Goal: Navigation & Orientation: Understand site structure

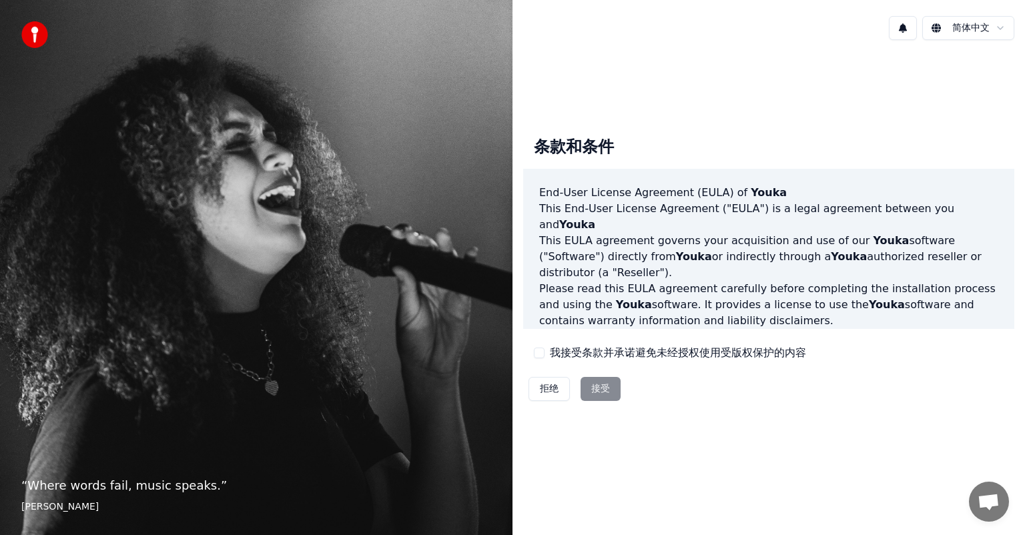
click at [596, 388] on div "拒绝 接受" at bounding box center [574, 389] width 103 height 35
click at [610, 380] on div "拒绝 接受" at bounding box center [574, 389] width 103 height 35
click at [608, 390] on div "拒绝 接受" at bounding box center [574, 389] width 103 height 35
click at [35, 39] on img at bounding box center [34, 34] width 27 height 27
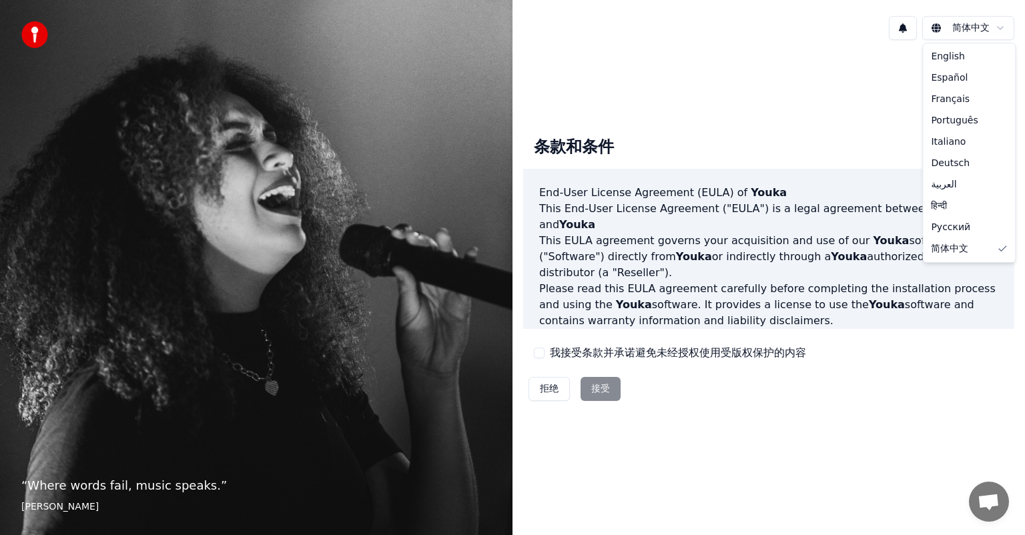
click at [971, 29] on html "“ Where words fail, music speaks. ” [PERSON_NAME] 简体中文 条款和条件 End-User License A…" at bounding box center [512, 267] width 1025 height 535
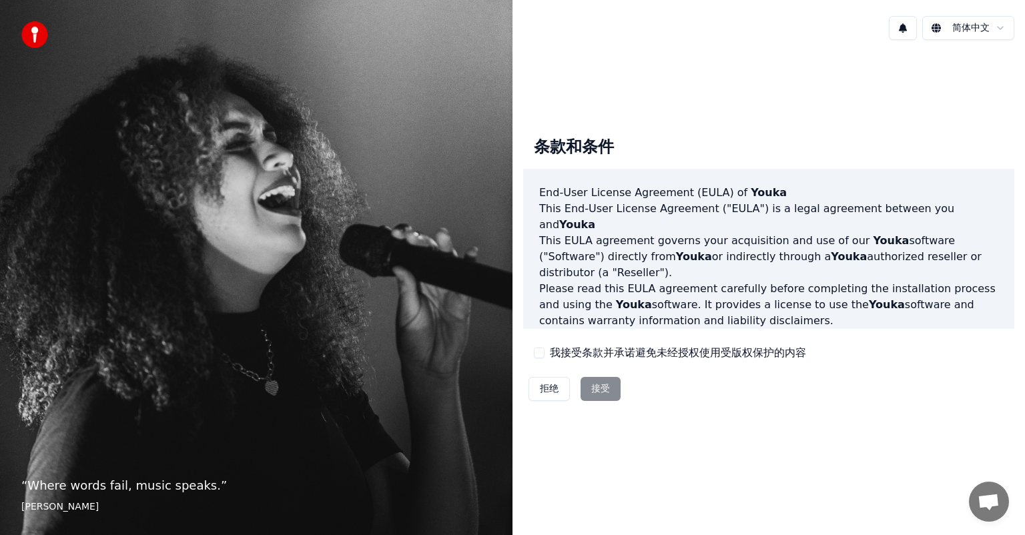
click at [938, 27] on html "“ Where words fail, music speaks. ” [PERSON_NAME] 简体中文 条款和条件 End-User License A…" at bounding box center [512, 267] width 1025 height 535
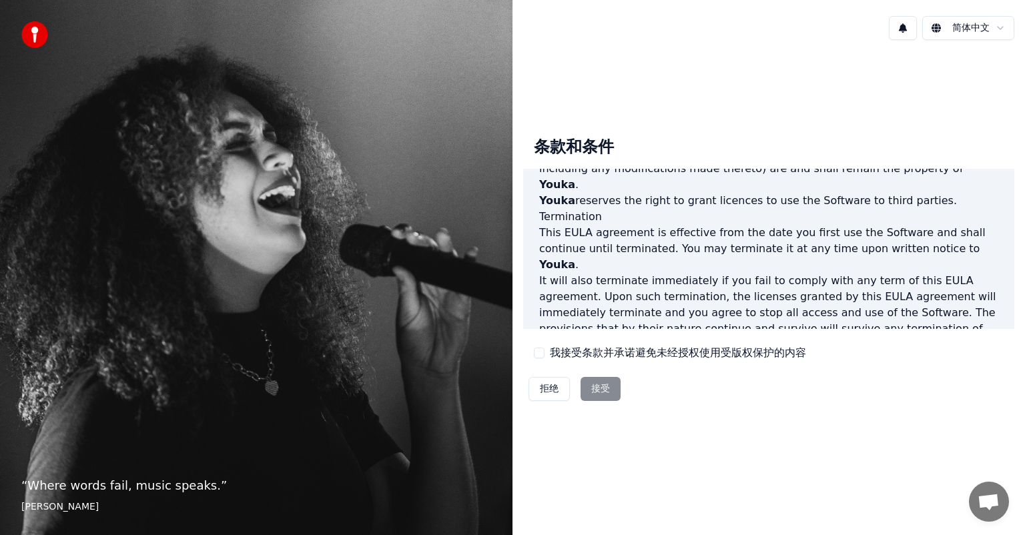
scroll to position [784, 0]
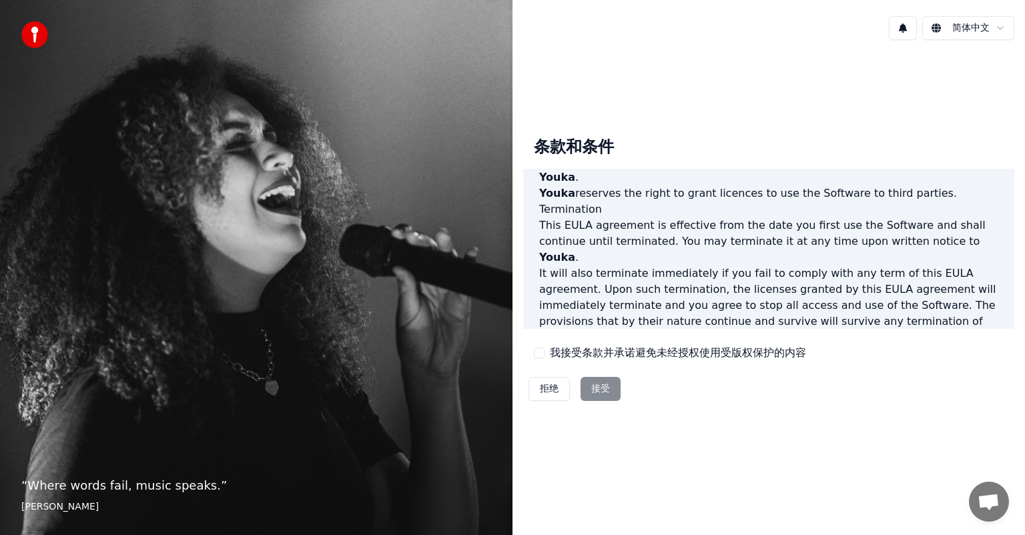
click at [594, 384] on div "拒绝 接受" at bounding box center [574, 389] width 103 height 35
click at [595, 384] on div "拒绝 接受" at bounding box center [574, 389] width 103 height 35
click at [907, 29] on button at bounding box center [903, 28] width 28 height 24
click at [854, 9] on div "简体中文" at bounding box center [768, 27] width 512 height 45
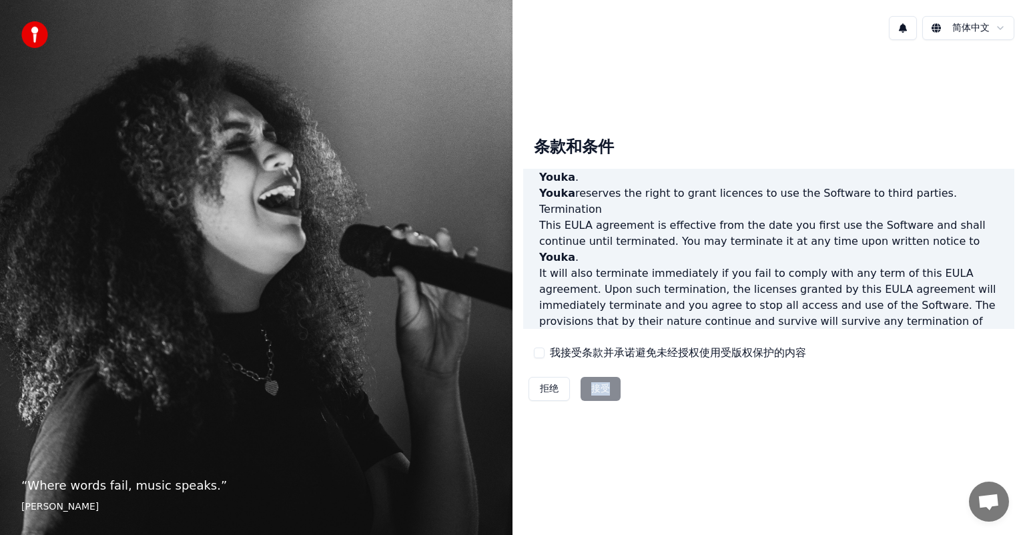
click at [602, 388] on div "拒绝 接受" at bounding box center [574, 389] width 103 height 35
click at [602, 380] on div "拒绝 接受" at bounding box center [574, 389] width 103 height 35
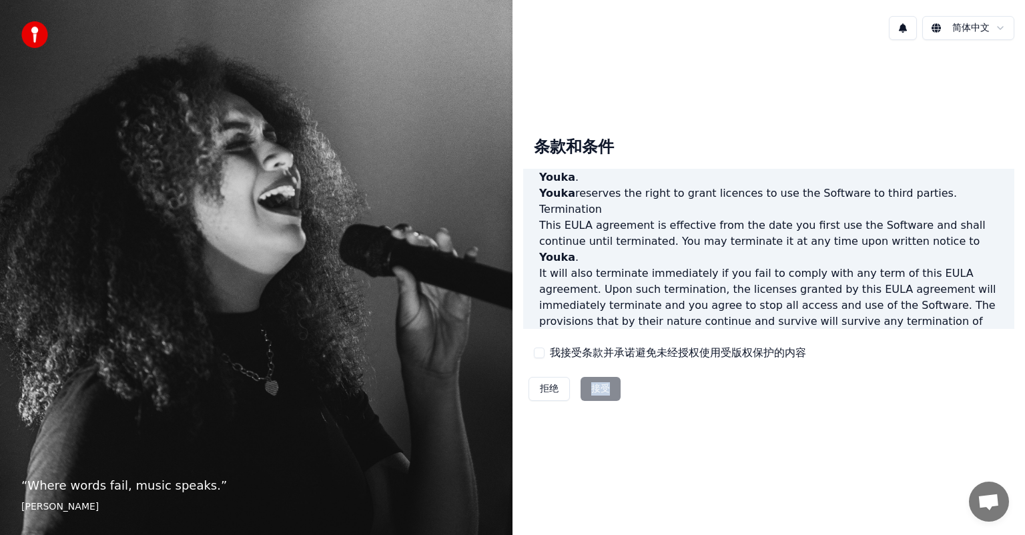
click at [602, 380] on div "拒绝 接受" at bounding box center [574, 389] width 103 height 35
click at [840, 350] on div "条款和条件 End-User License Agreement (EULA) of Youka This End-User License Agreemen…" at bounding box center [768, 266] width 491 height 281
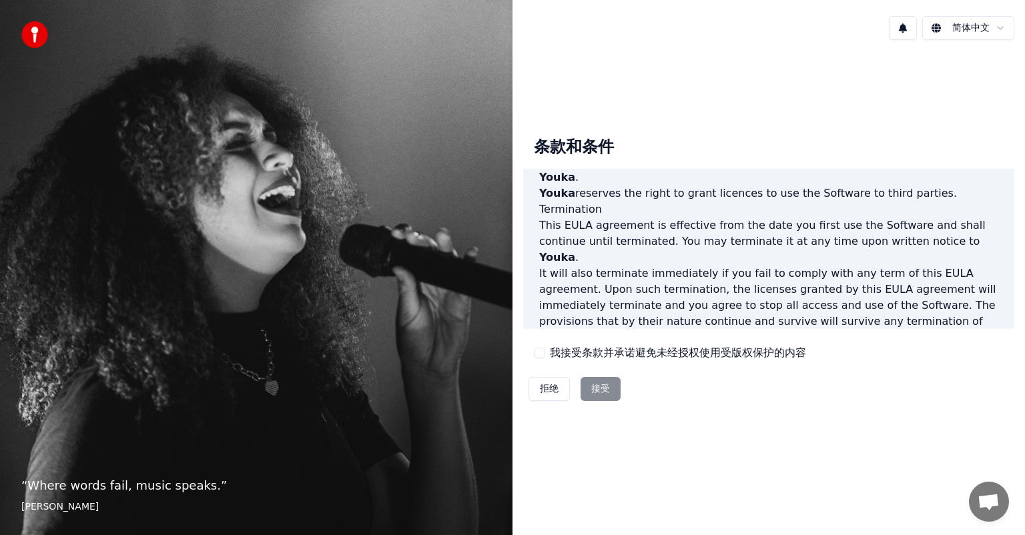
click at [594, 384] on div "拒绝 接受" at bounding box center [574, 389] width 103 height 35
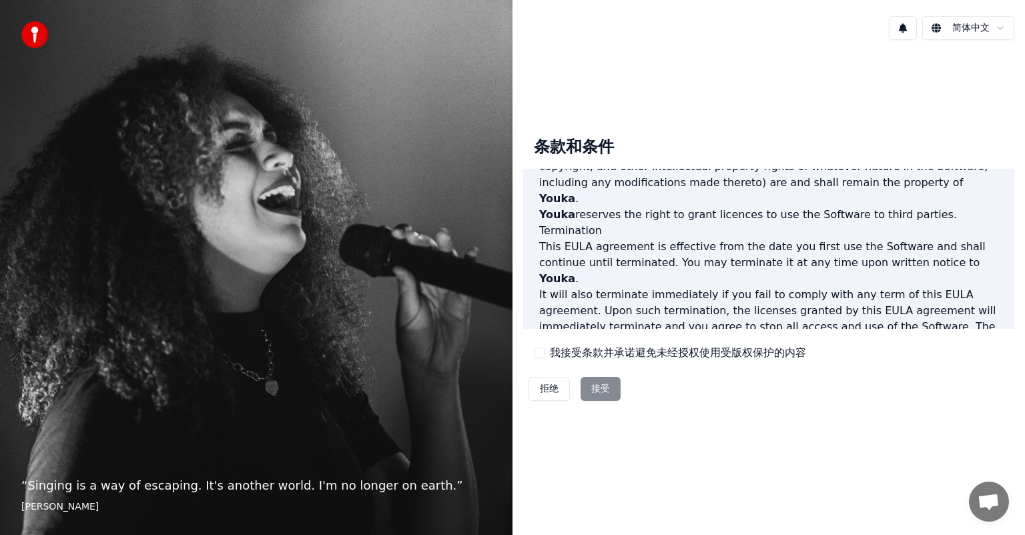
scroll to position [784, 0]
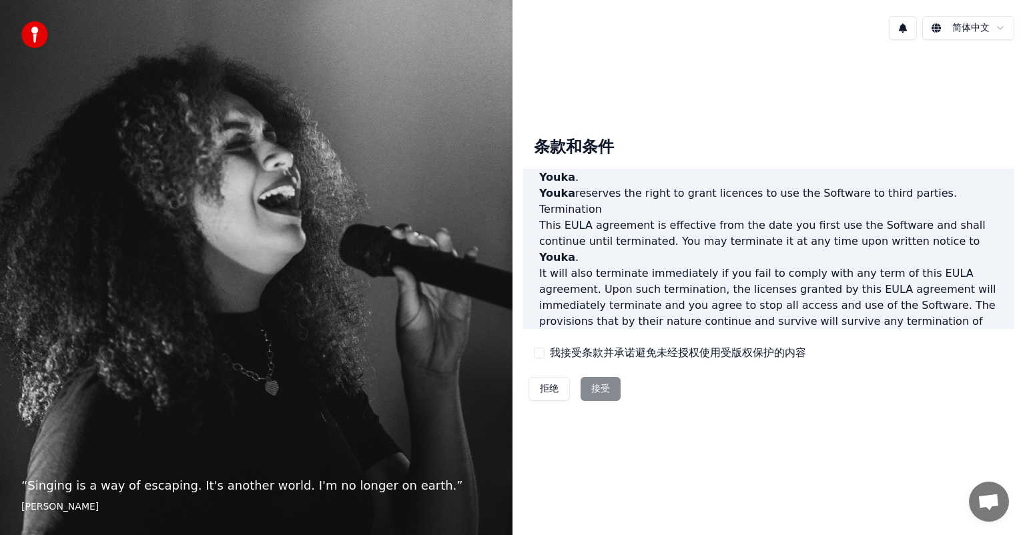
click at [595, 386] on div "拒绝 接受" at bounding box center [574, 389] width 103 height 35
click at [556, 392] on button "拒绝" at bounding box center [548, 389] width 41 height 24
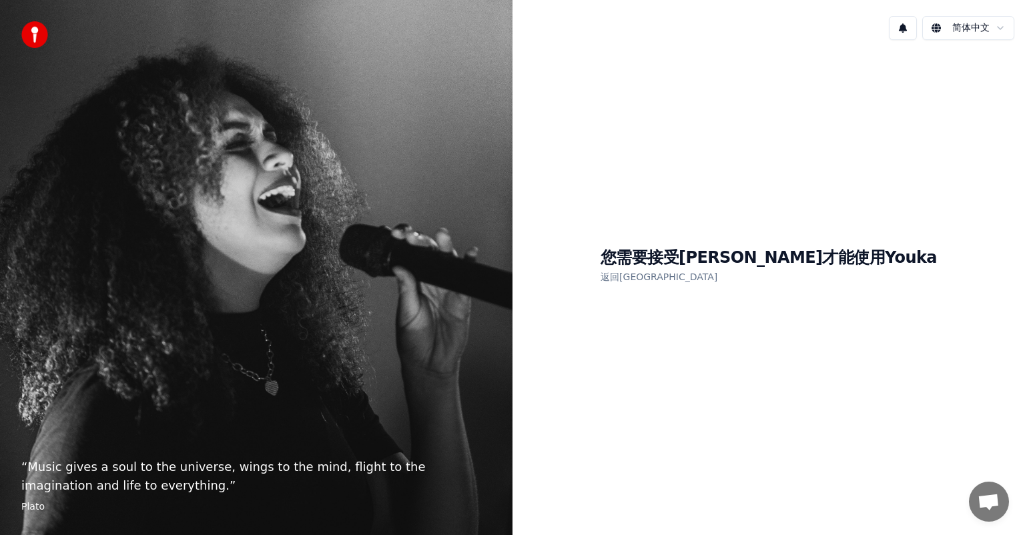
click at [691, 278] on link "返回[GEOGRAPHIC_DATA]" at bounding box center [658, 276] width 117 height 21
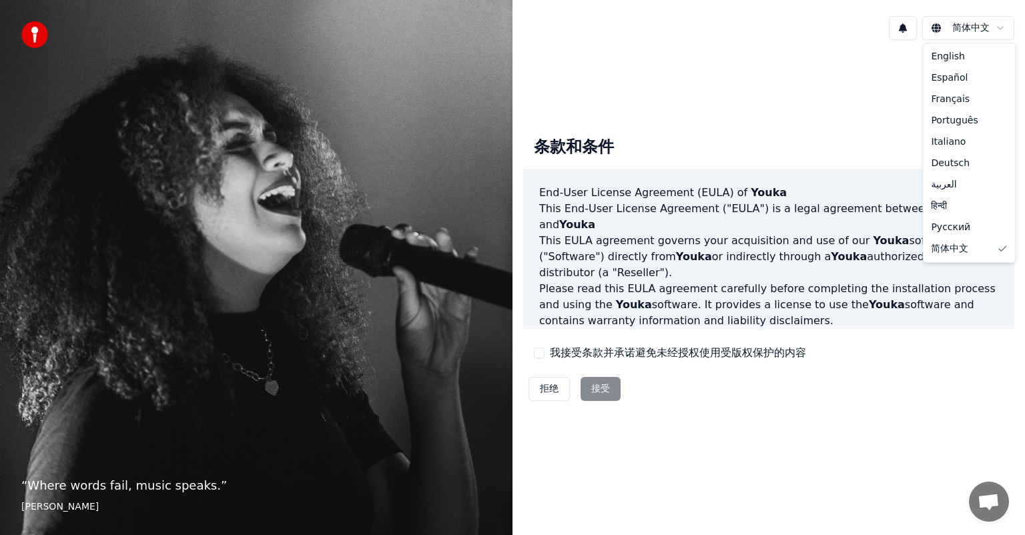
click at [937, 25] on html "“ Where words fail, music speaks. ” [PERSON_NAME] 简体中文 条款和条件 End-User License A…" at bounding box center [512, 267] width 1025 height 535
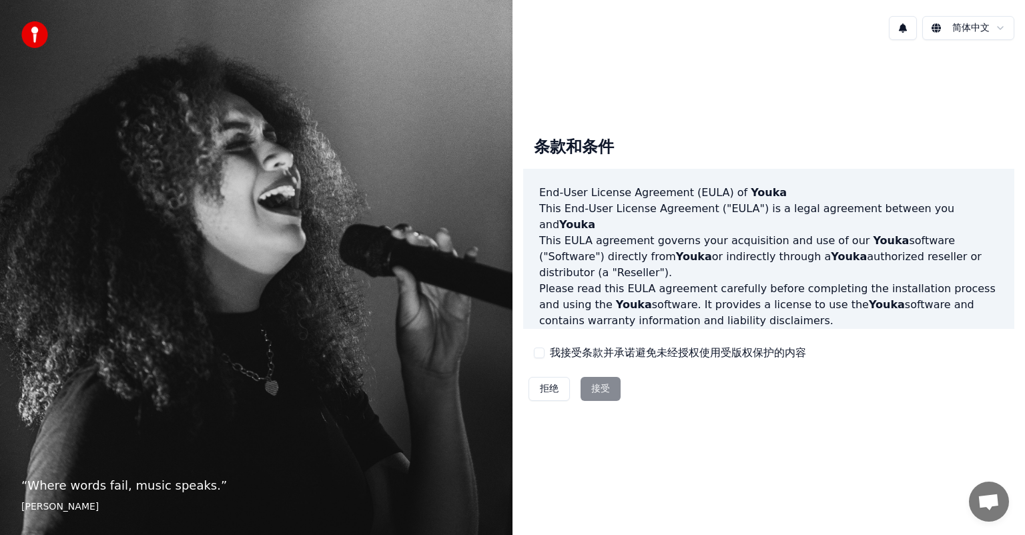
click at [995, 493] on span "打開聊天" at bounding box center [989, 502] width 40 height 40
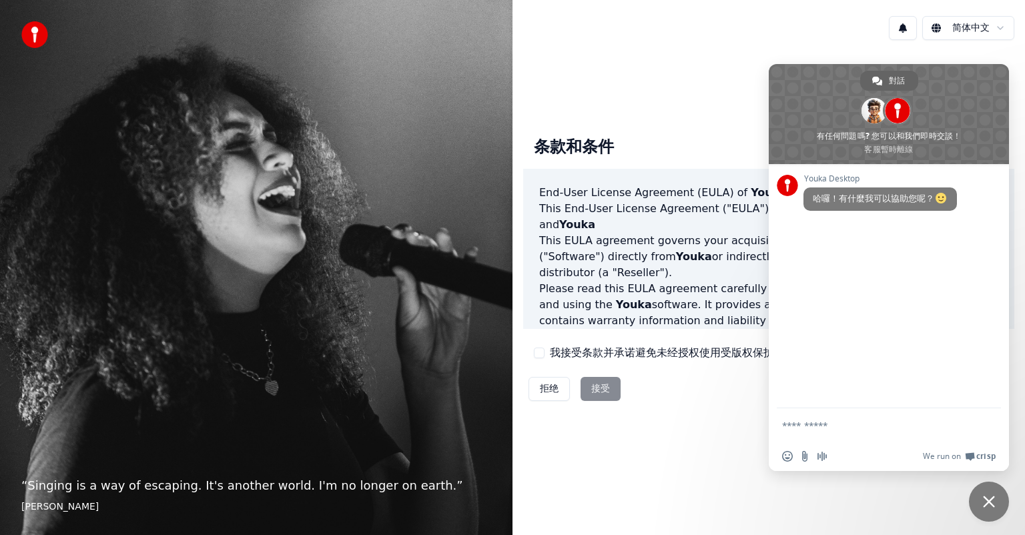
click at [785, 424] on textarea "輸入您的訊息 ..." at bounding box center [875, 424] width 187 height 33
click at [872, 106] on span at bounding box center [873, 110] width 25 height 25
click at [878, 76] on span at bounding box center [877, 81] width 10 height 10
click at [941, 197] on span at bounding box center [940, 198] width 11 height 11
click at [894, 80] on span "對話" at bounding box center [897, 81] width 16 height 20
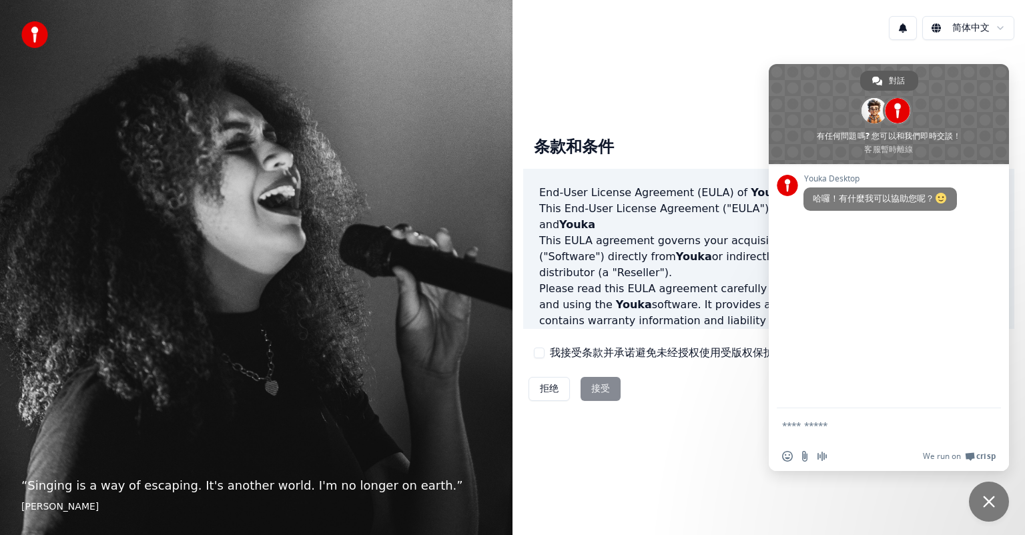
click at [894, 80] on span "對話" at bounding box center [897, 81] width 16 height 20
